Goal: Find specific page/section: Find specific page/section

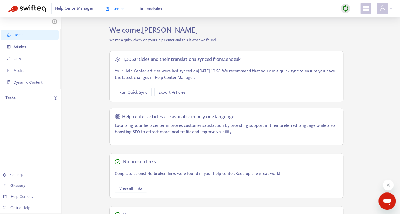
click at [344, 6] on img at bounding box center [345, 8] width 7 height 7
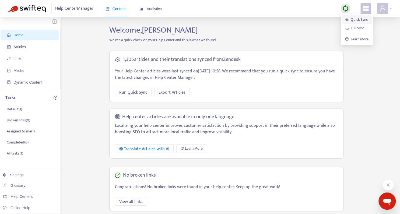
click at [350, 22] on link "Quick Sync" at bounding box center [356, 19] width 23 height 6
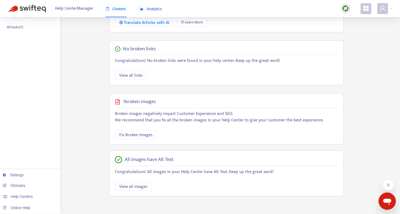
click at [159, 7] on span "Analytics" at bounding box center [151, 9] width 22 height 4
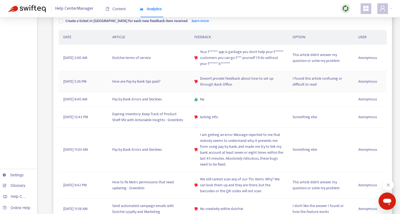
scroll to position [161, 0]
